Goal: Find specific page/section: Find specific page/section

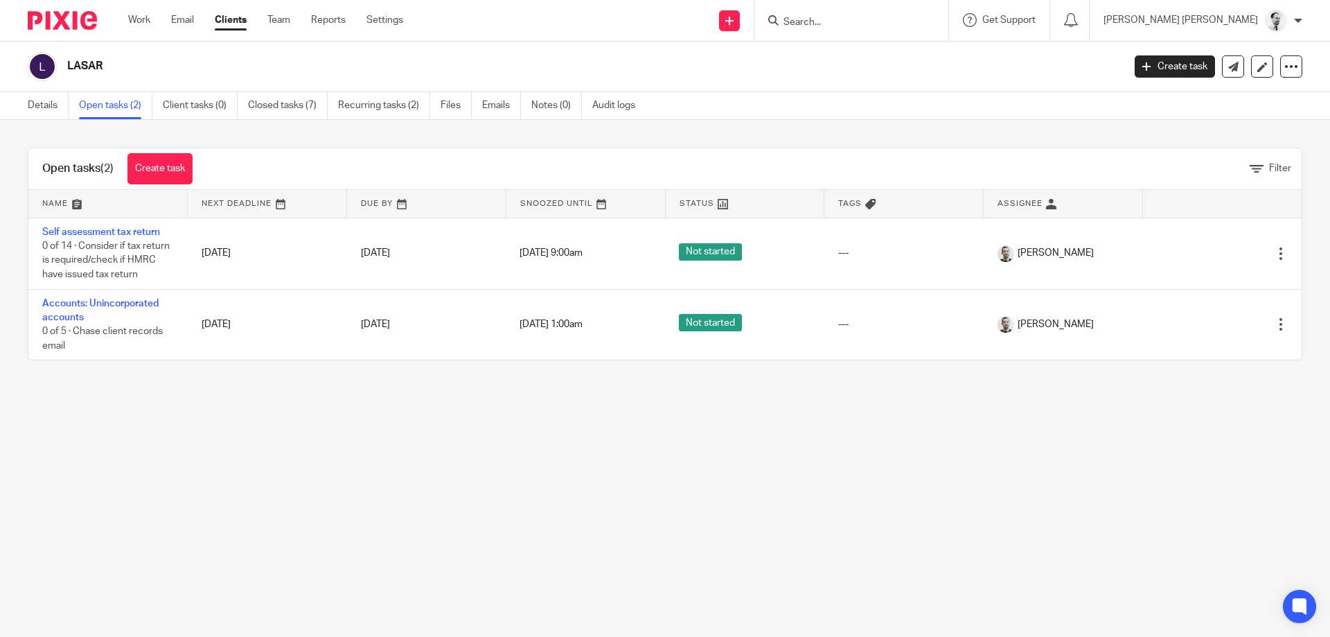
click at [863, 21] on input "Search" at bounding box center [844, 23] width 125 height 12
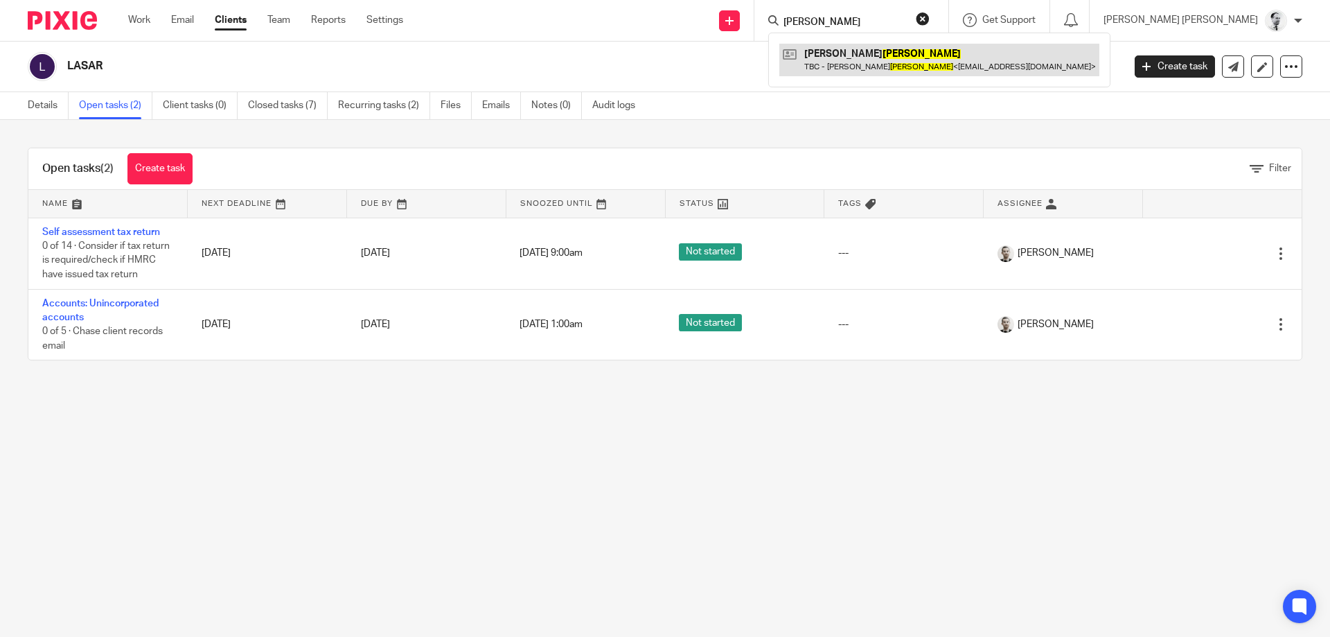
type input "morley"
click at [888, 69] on link at bounding box center [939, 60] width 320 height 32
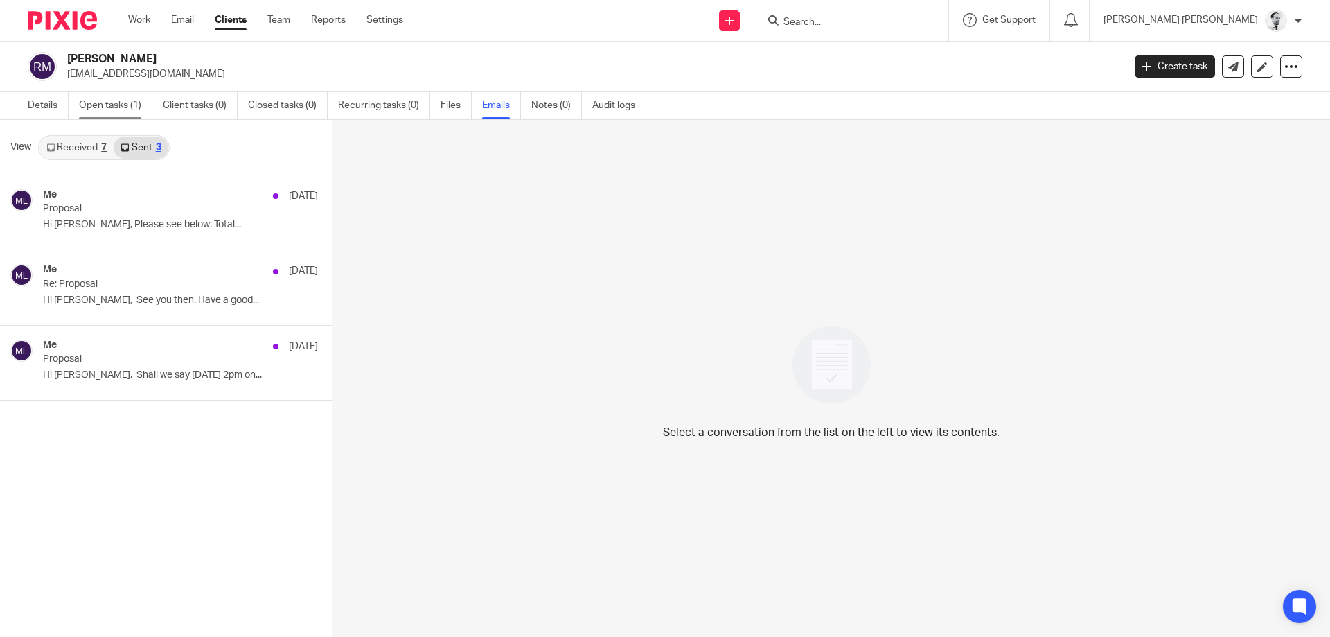
click at [99, 96] on link "Open tasks (1)" at bounding box center [115, 105] width 73 height 27
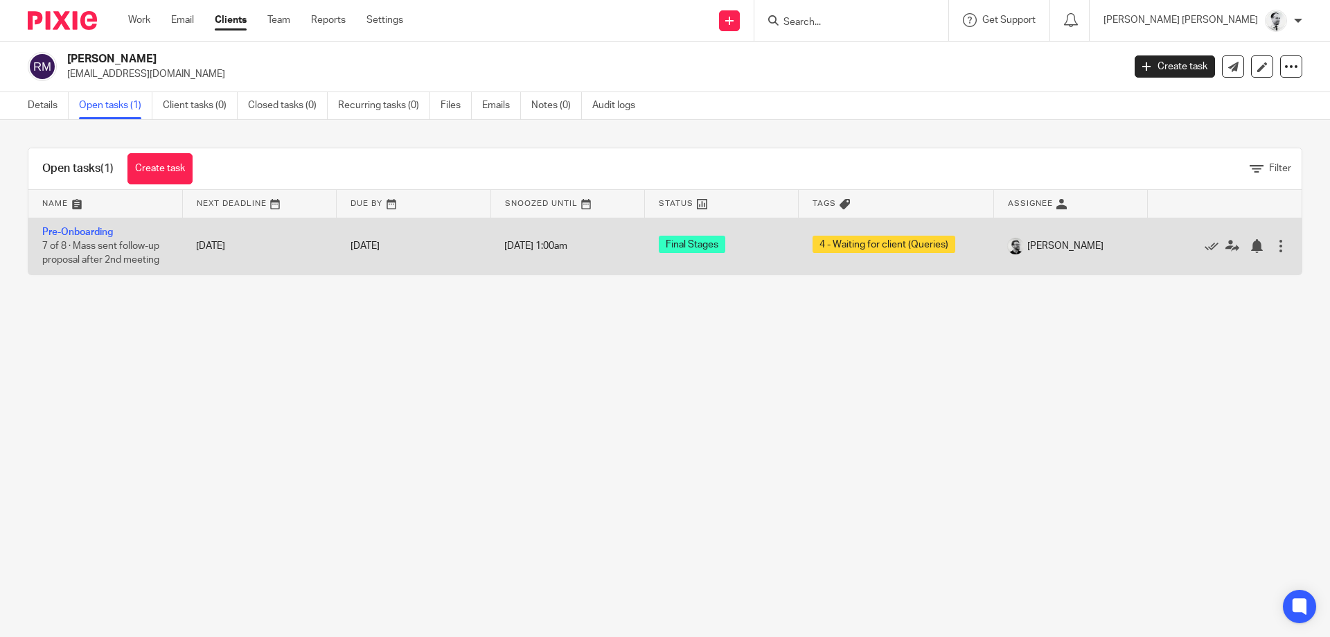
drag, startPoint x: 0, startPoint y: 0, endPoint x: 76, endPoint y: 227, distance: 239.0
click at [77, 231] on link "Pre-Onboarding" at bounding box center [77, 232] width 71 height 10
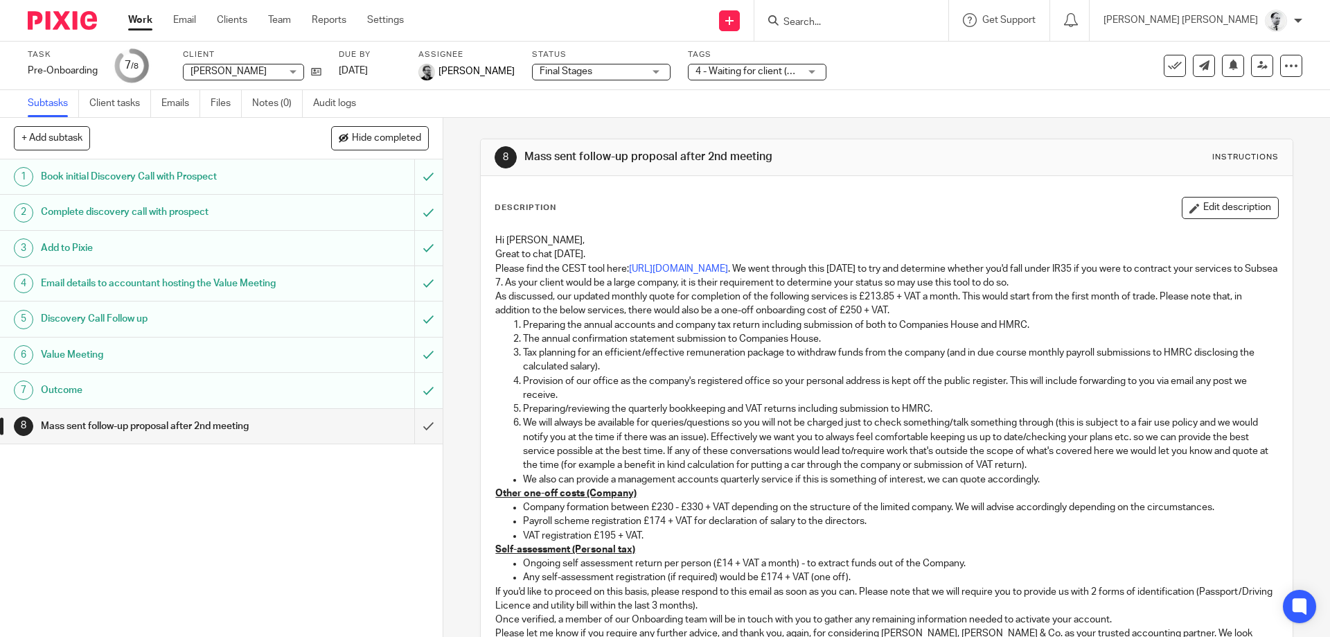
click at [147, 20] on link "Work" at bounding box center [140, 20] width 24 height 14
